Goal: Task Accomplishment & Management: Complete application form

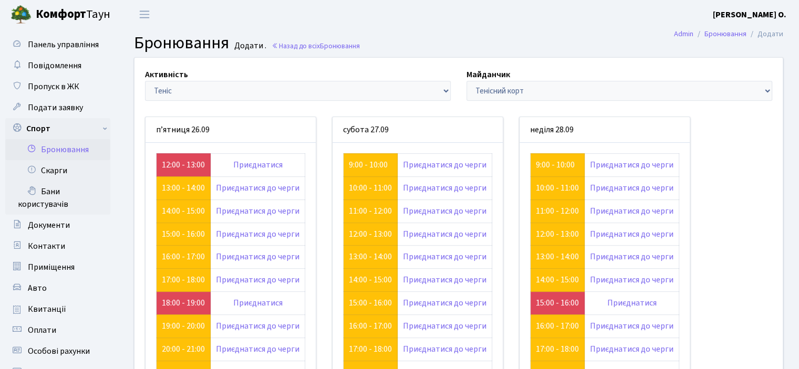
scroll to position [53, 0]
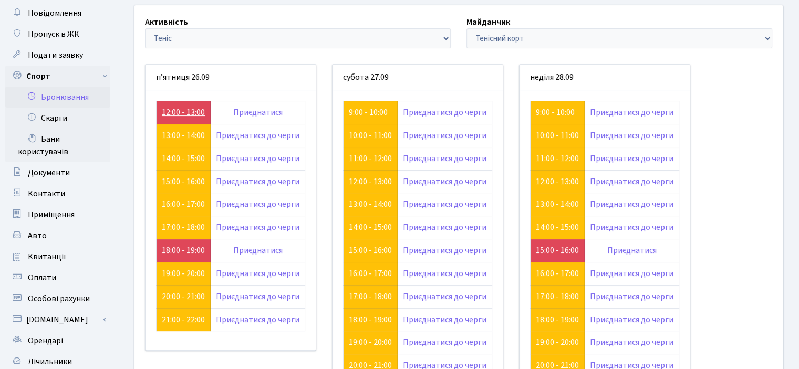
click at [199, 112] on link "12:00 - 13:00" at bounding box center [183, 113] width 43 height 12
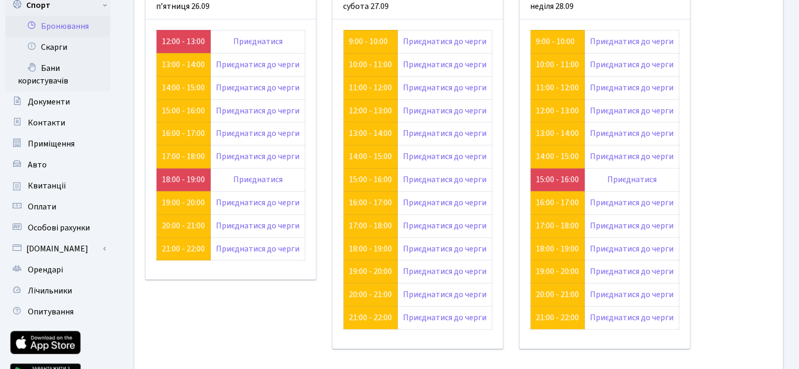
scroll to position [105, 0]
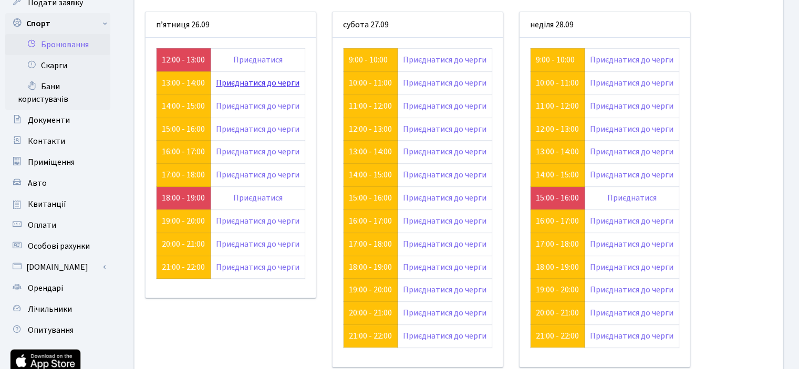
click at [268, 84] on link "Приєднатися до черги" at bounding box center [258, 83] width 84 height 12
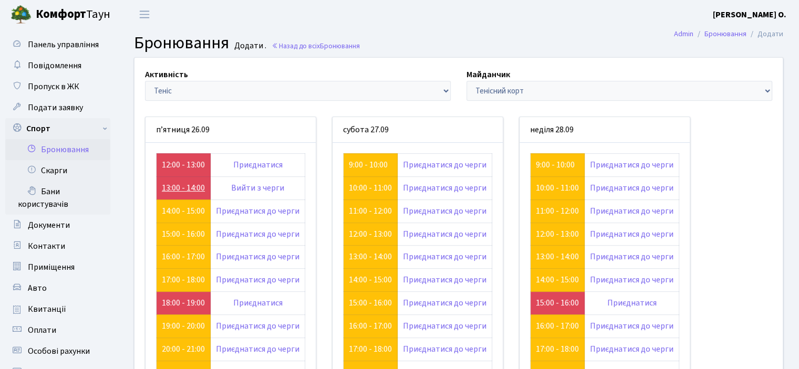
click at [187, 184] on link "13:00 - 14:00" at bounding box center [183, 188] width 43 height 12
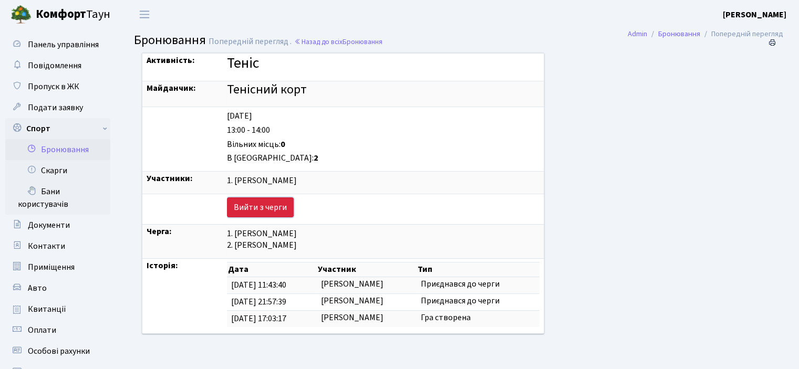
click at [258, 203] on link "Вийти з черги" at bounding box center [260, 208] width 67 height 20
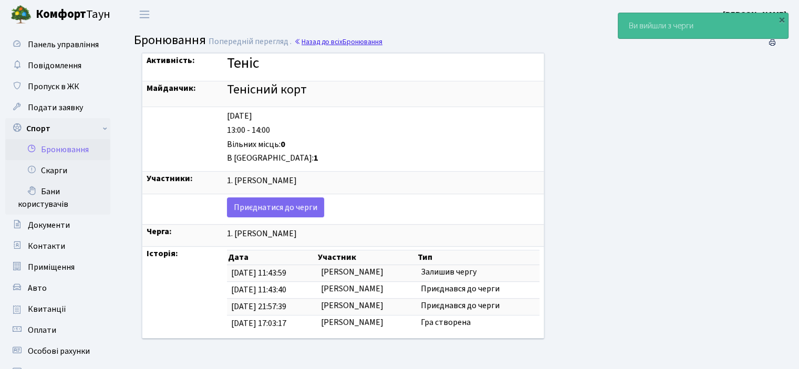
click at [336, 41] on link "Назад до всіх Бронювання" at bounding box center [338, 42] width 88 height 10
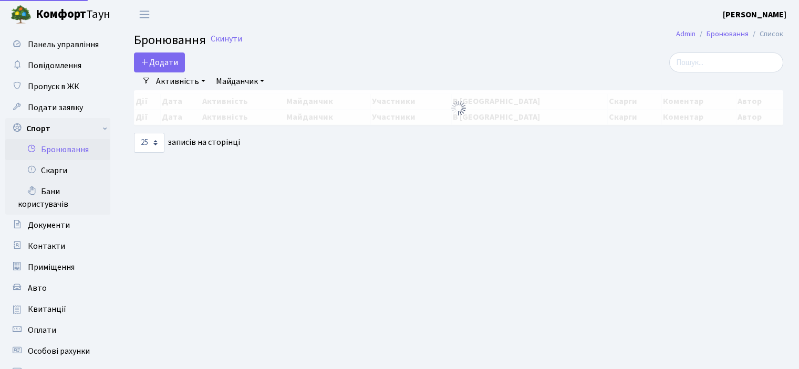
select select "25"
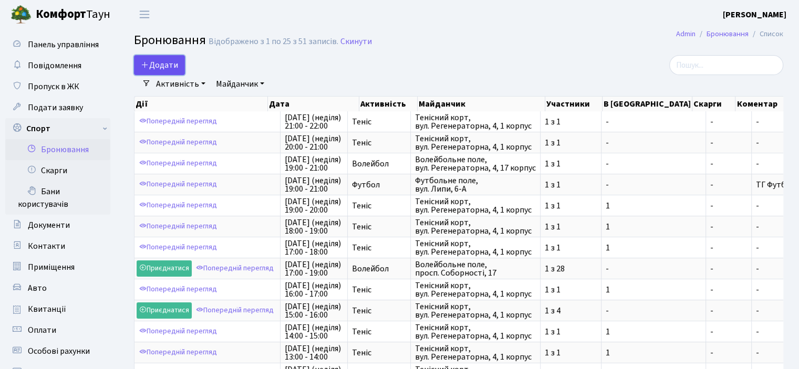
click at [169, 65] on button "Додати" at bounding box center [159, 65] width 51 height 20
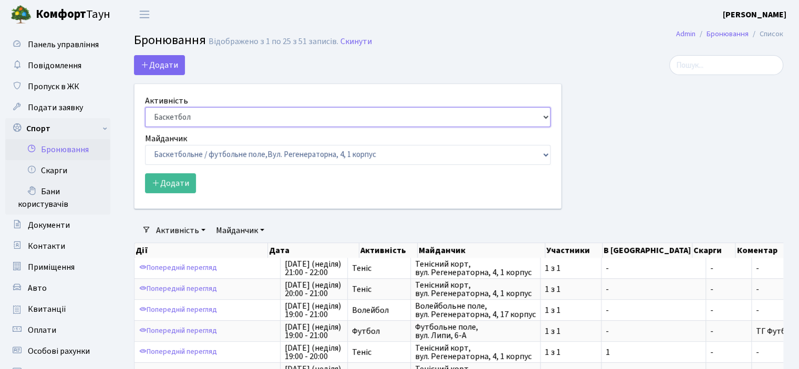
click at [172, 117] on select "Баскетбол Волейбол Йога Катання на роликах Настільний теніс Теніс Футбол Фітнес" at bounding box center [348, 117] width 406 height 20
select select "1"
click at [145, 107] on select "Баскетбол Волейбол Йога Катання на роликах Настільний теніс Теніс Футбол Фітнес" at bounding box center [348, 117] width 406 height 20
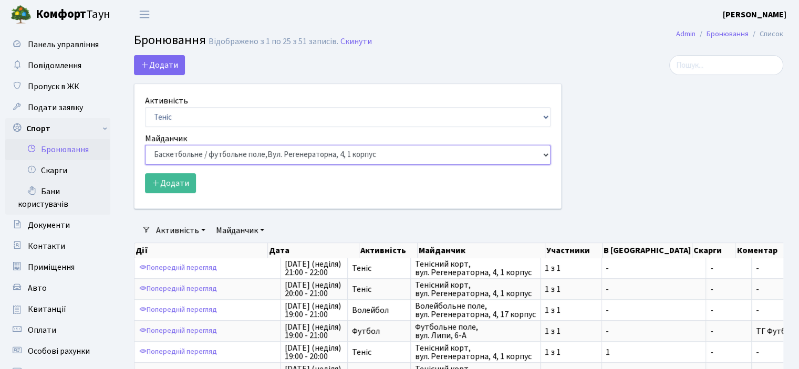
click at [175, 155] on select "Баскетбольне / футбольне поле, Вул. Регенераторна, 4, 1 корпус Баскетбольне пол…" at bounding box center [348, 155] width 406 height 20
select select "1"
click at [145, 145] on select "Баскетбольне / футбольне поле, Вул. Регенераторна, 4, 1 корпус Баскетбольне пол…" at bounding box center [348, 155] width 406 height 20
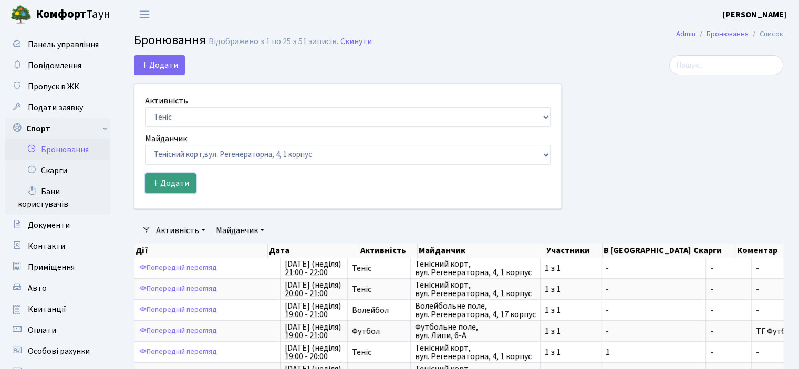
click at [167, 181] on button "Додати" at bounding box center [170, 183] width 51 height 20
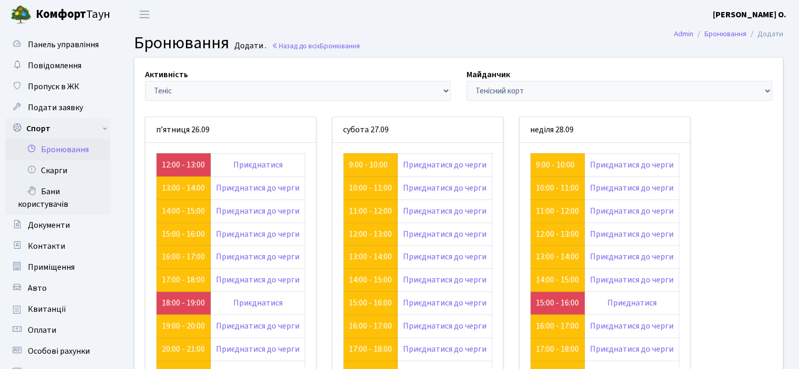
click at [647, 37] on h2 "Бронювання Додати . Назад до всіх Бронювання" at bounding box center [458, 43] width 649 height 20
